Goal: Task Accomplishment & Management: Use online tool/utility

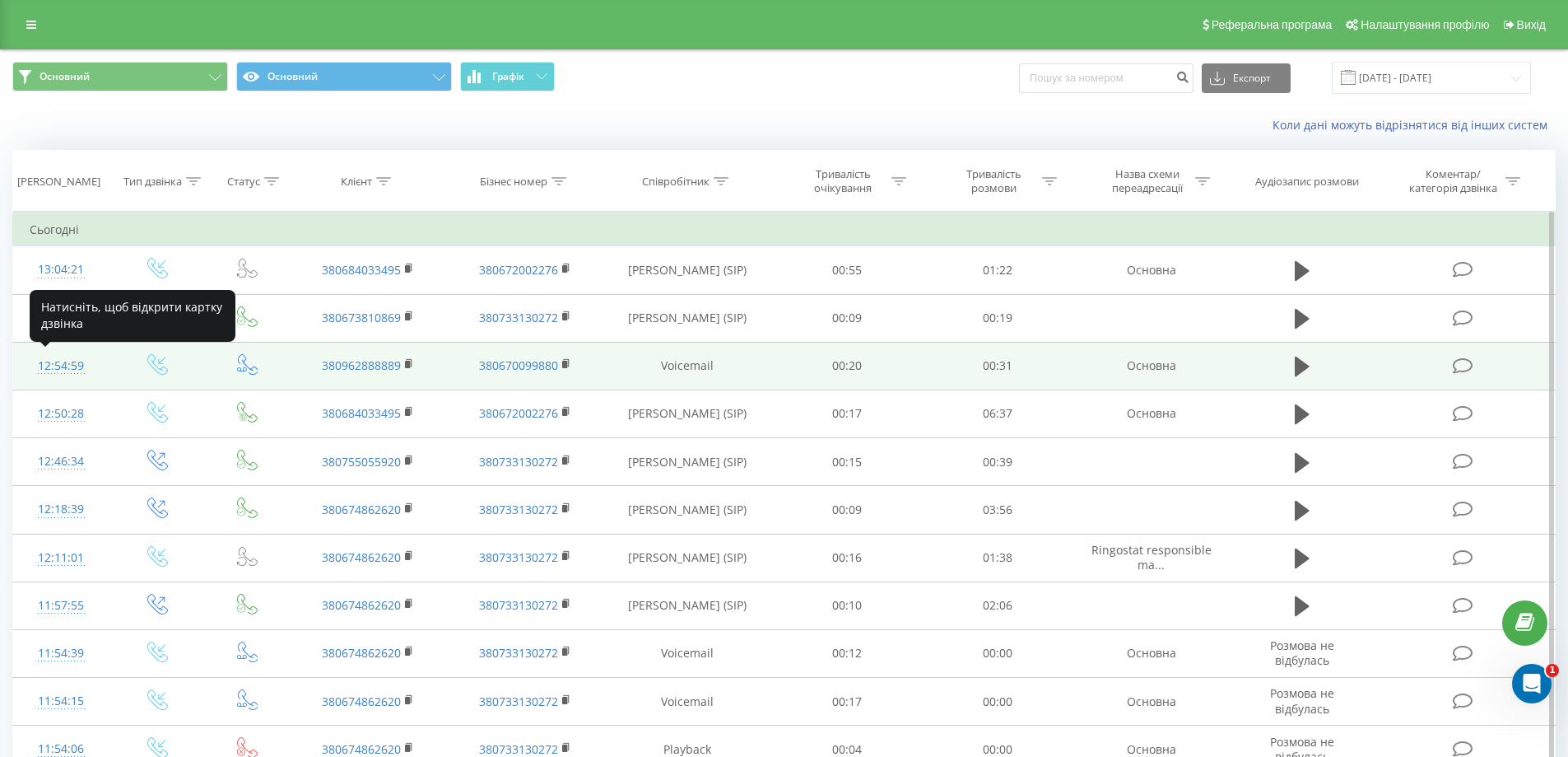
click at [60, 361] on div "12:54:59" at bounding box center [61, 366] width 63 height 33
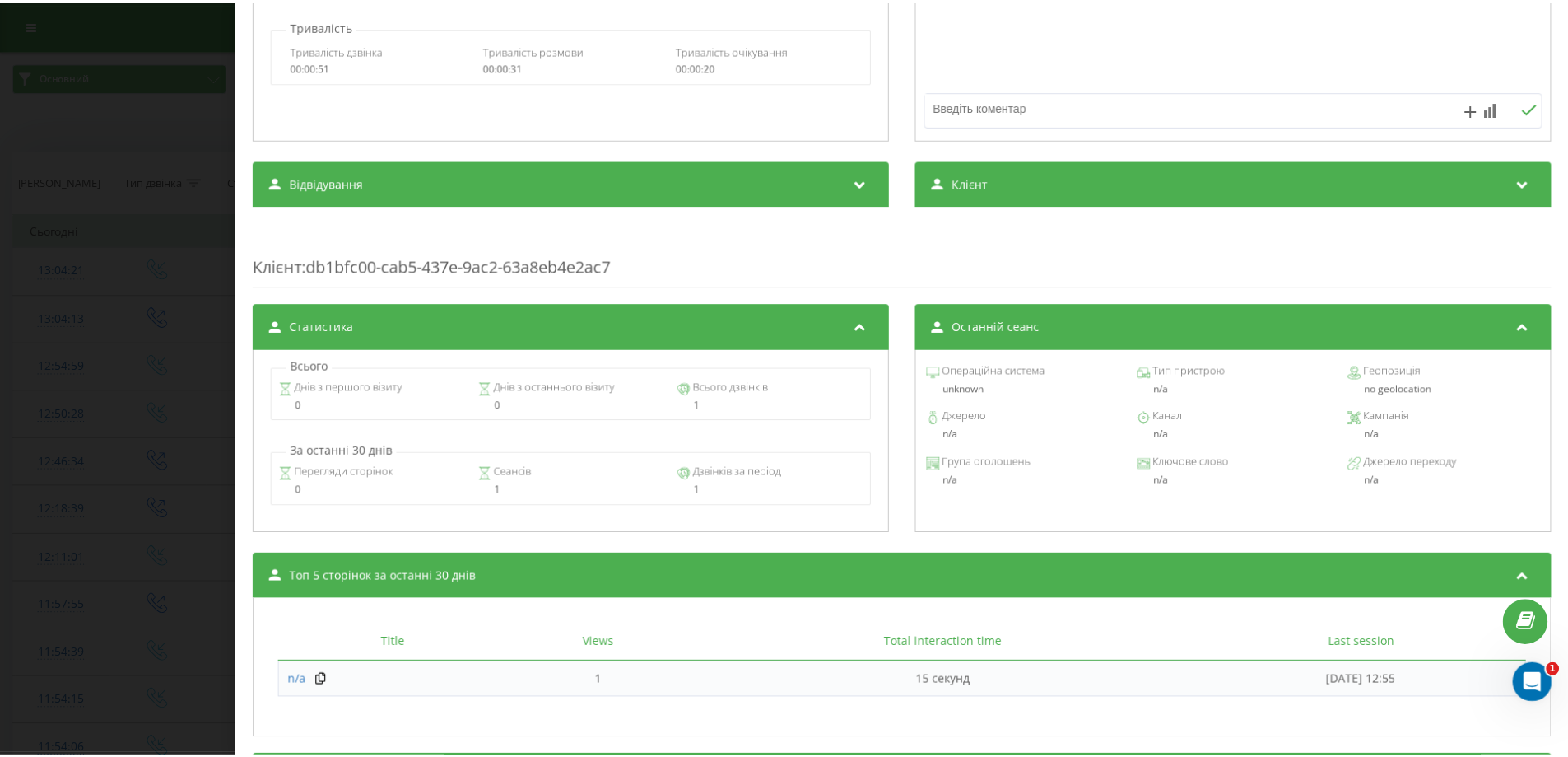
scroll to position [513, 0]
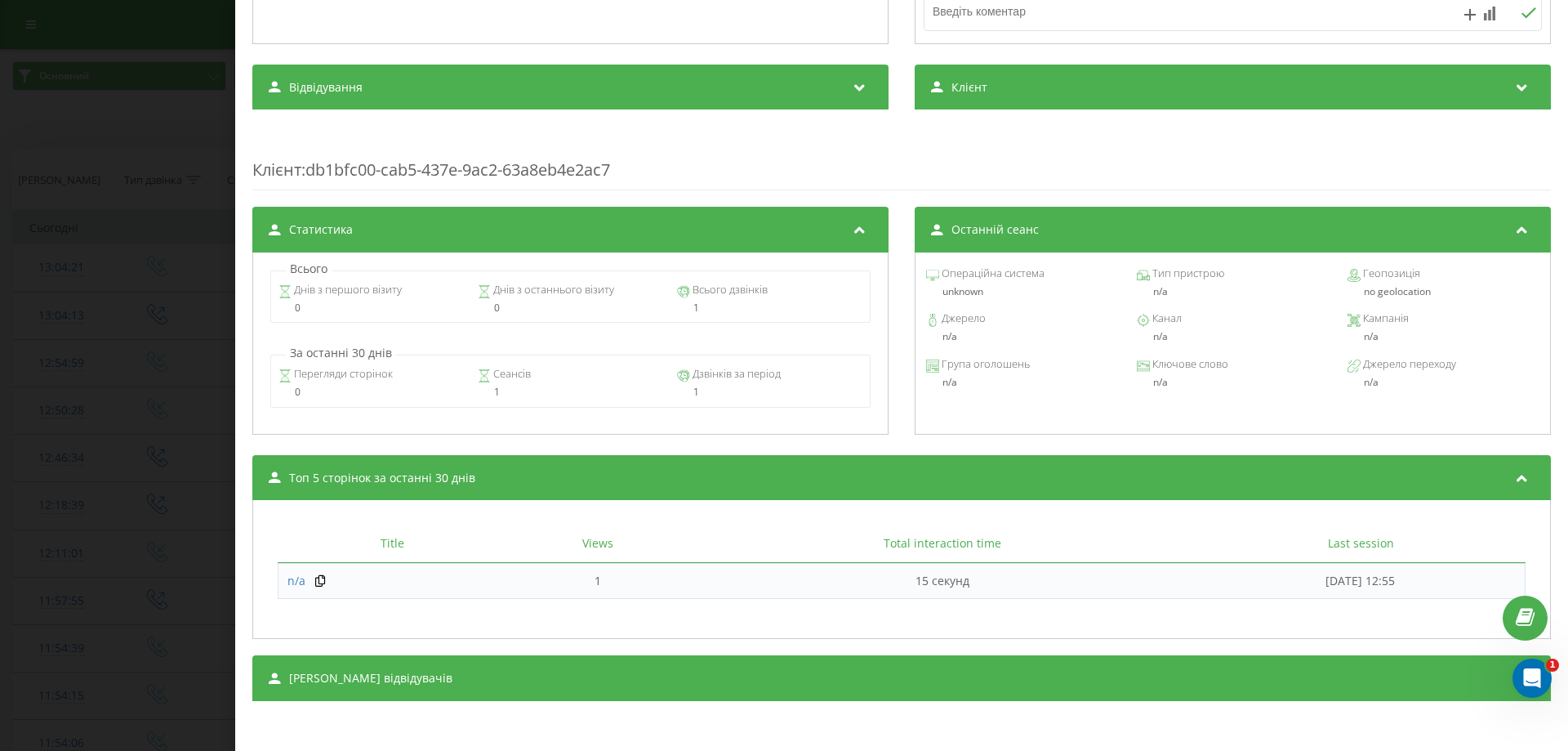
click at [170, 433] on div "Дзвінок : ua6_-1755856499.2224790 1 x - 00:01 00:00 00:00 Транскрипція Для AI-а…" at bounding box center [784, 375] width 1568 height 751
